Goal: Find specific page/section: Find specific page/section

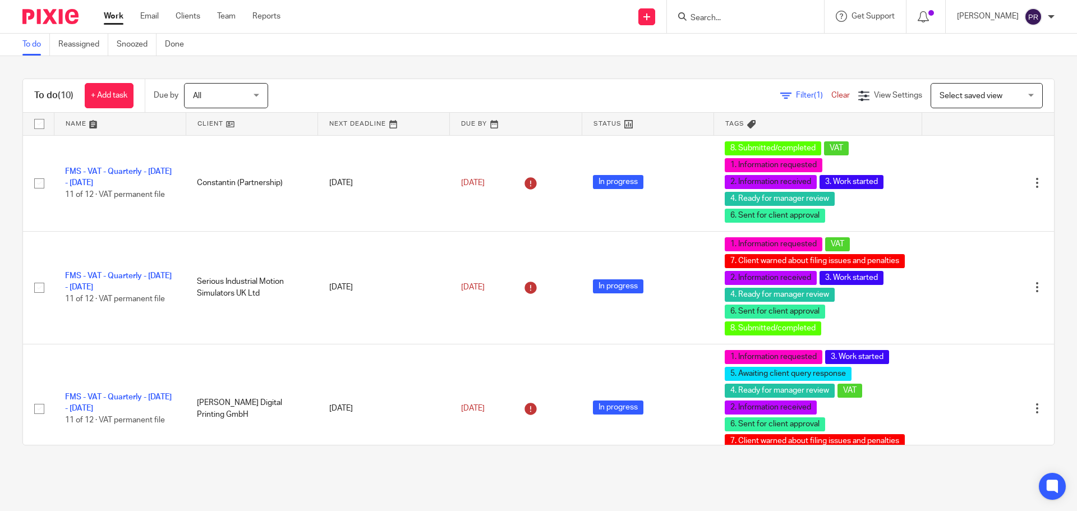
click at [396, 54] on div "To do Reassigned Snoozed Done" at bounding box center [538, 45] width 1077 height 22
click at [733, 17] on input "Search" at bounding box center [740, 18] width 101 height 10
type input "promontoria hurlingham"
click at [768, 46] on link at bounding box center [756, 43] width 139 height 17
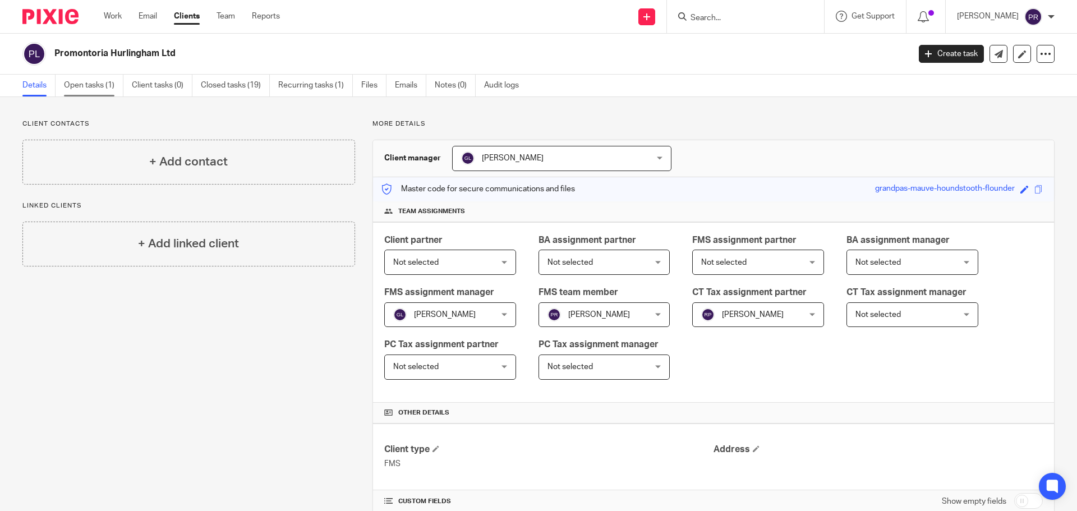
click at [85, 91] on link "Open tasks (1)" at bounding box center [93, 86] width 59 height 22
